Goal: Task Accomplishment & Management: Manage account settings

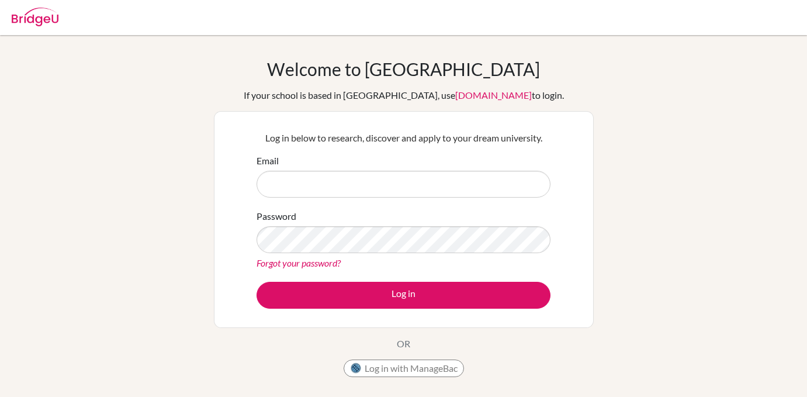
click at [406, 167] on div "Email" at bounding box center [404, 176] width 294 height 44
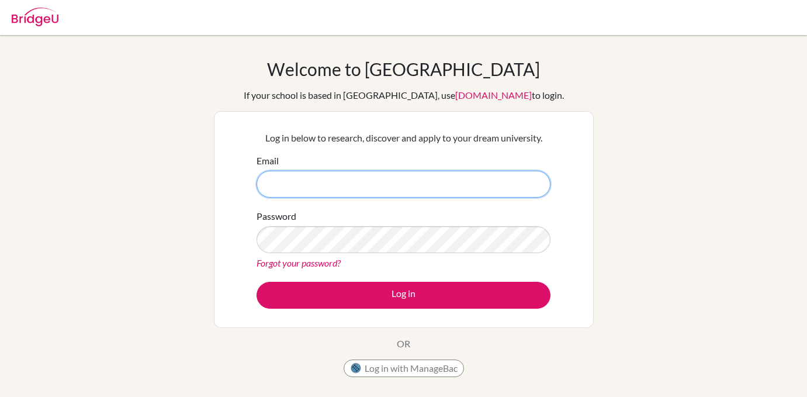
click at [411, 188] on input "Email" at bounding box center [404, 184] width 294 height 27
type input "[EMAIL_ADDRESS][DOMAIN_NAME]"
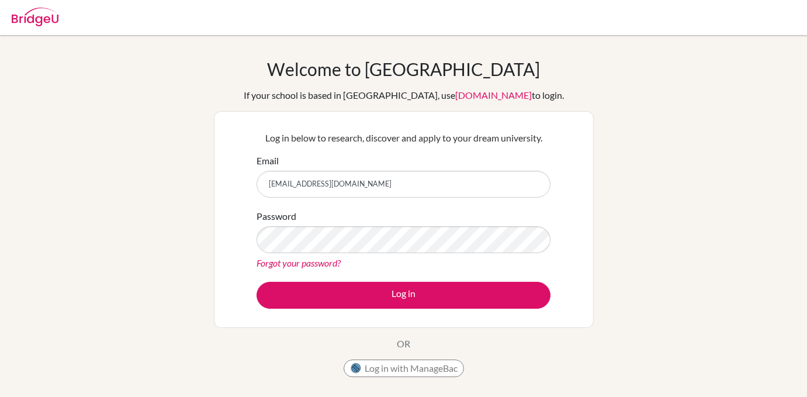
click at [381, 12] on div at bounding box center [404, 17] width 796 height 35
click at [21, 20] on img at bounding box center [35, 17] width 47 height 19
click at [282, 171] on input "Email" at bounding box center [404, 184] width 294 height 27
type input "[EMAIL_ADDRESS][DOMAIN_NAME]"
click at [360, 257] on div "Forgot your password?" at bounding box center [404, 263] width 294 height 14
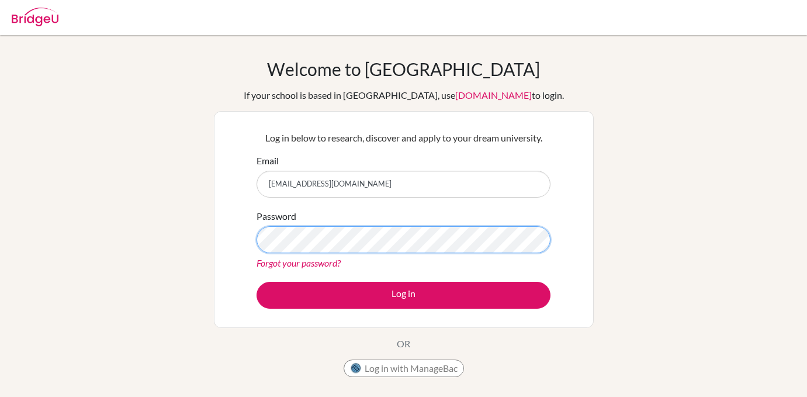
click at [257, 282] on button "Log in" at bounding box center [404, 295] width 294 height 27
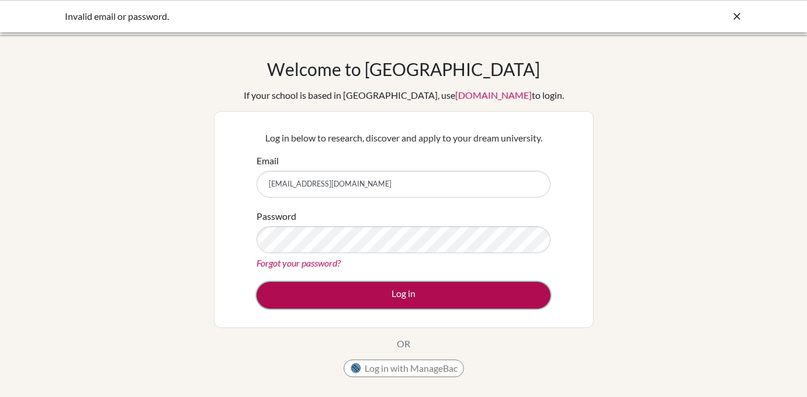
click at [344, 294] on button "Log in" at bounding box center [404, 295] width 294 height 27
